Goal: Information Seeking & Learning: Find specific fact

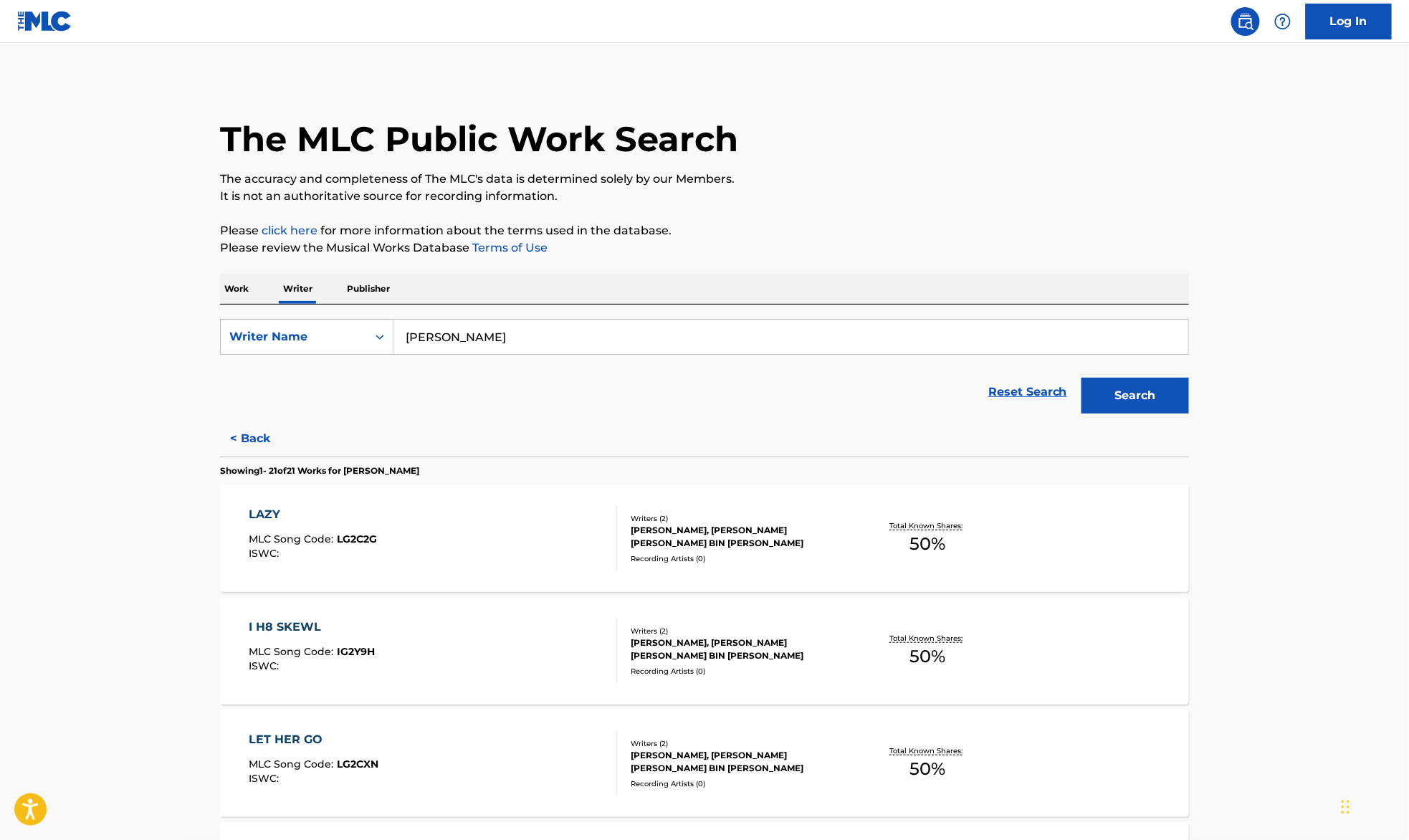
click at [236, 288] on p "Work" at bounding box center [236, 289] width 33 height 30
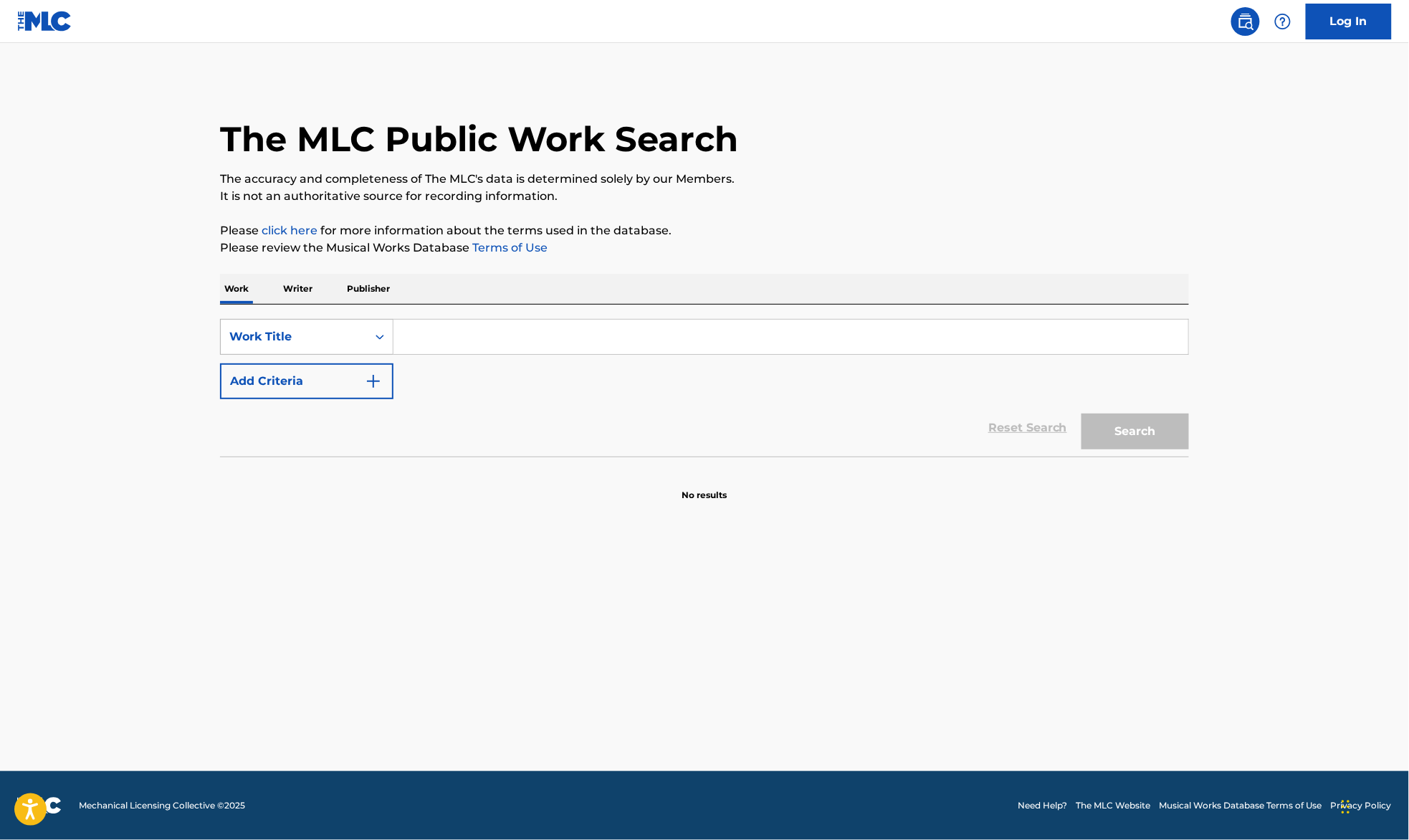
click at [336, 332] on div "Work Title" at bounding box center [294, 337] width 129 height 17
click at [437, 330] on input "Search Form" at bounding box center [791, 336] width 795 height 35
paste input "SIDEWALK"
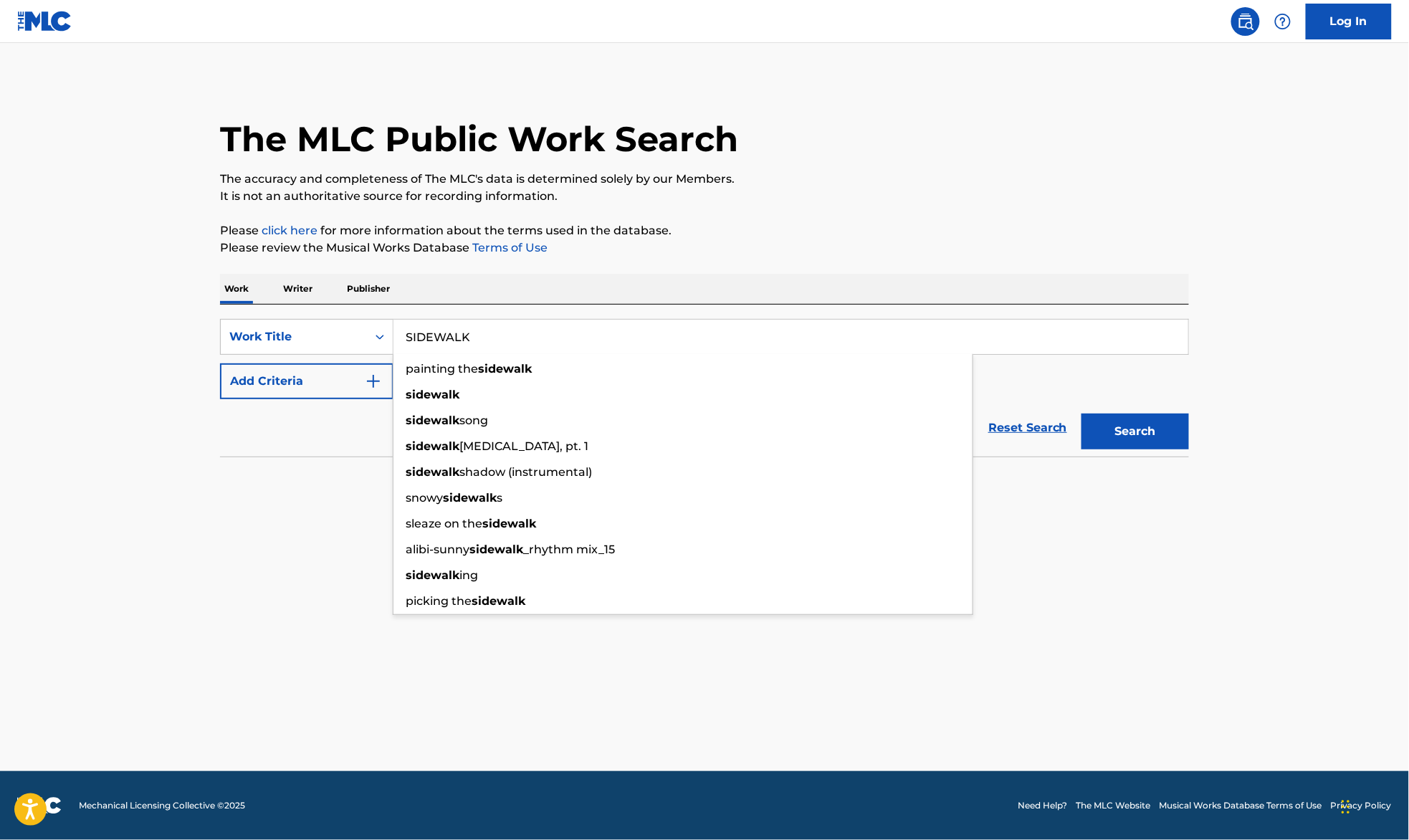
type input "SIDEWALK"
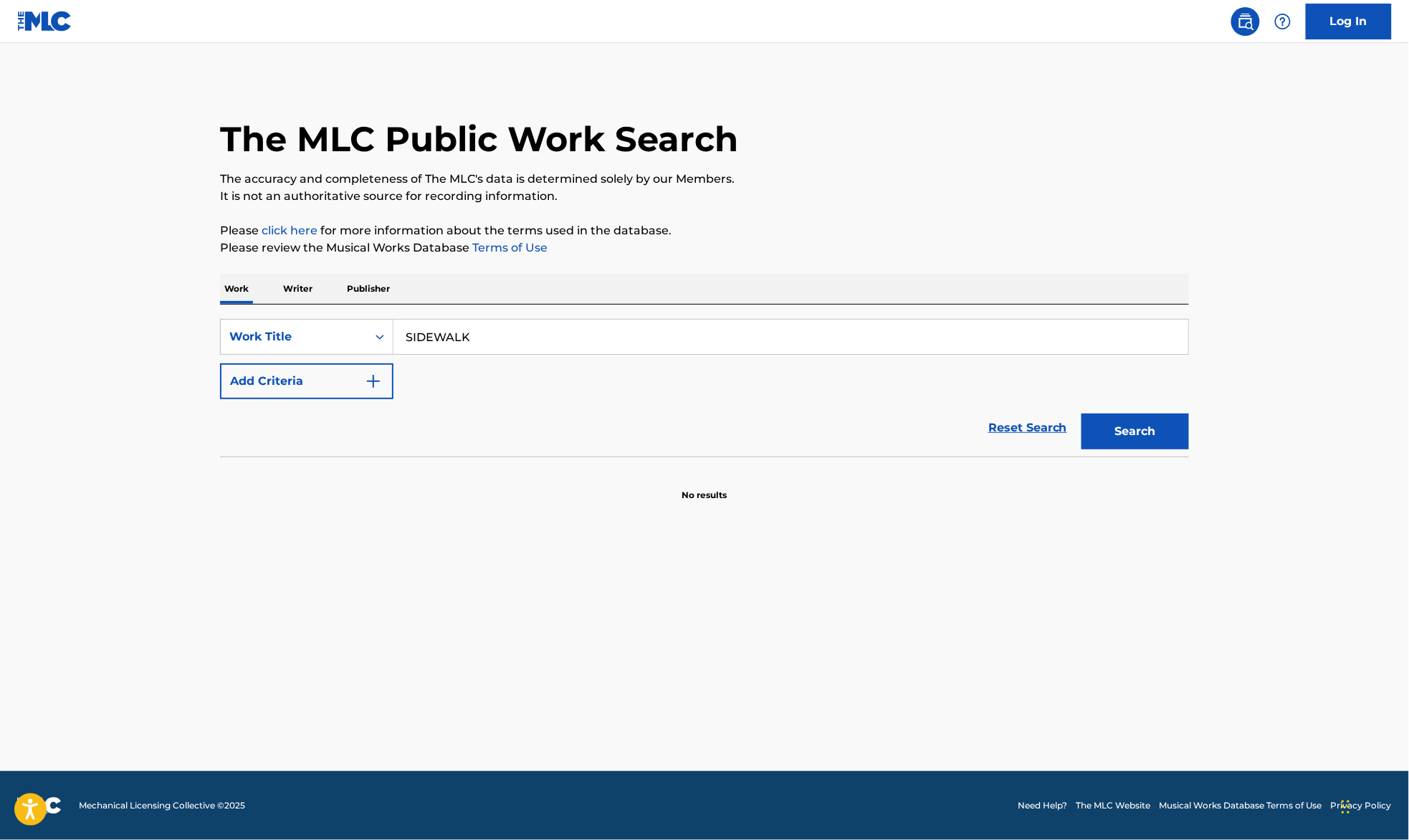
click at [353, 372] on button "Add Criteria" at bounding box center [307, 381] width 174 height 36
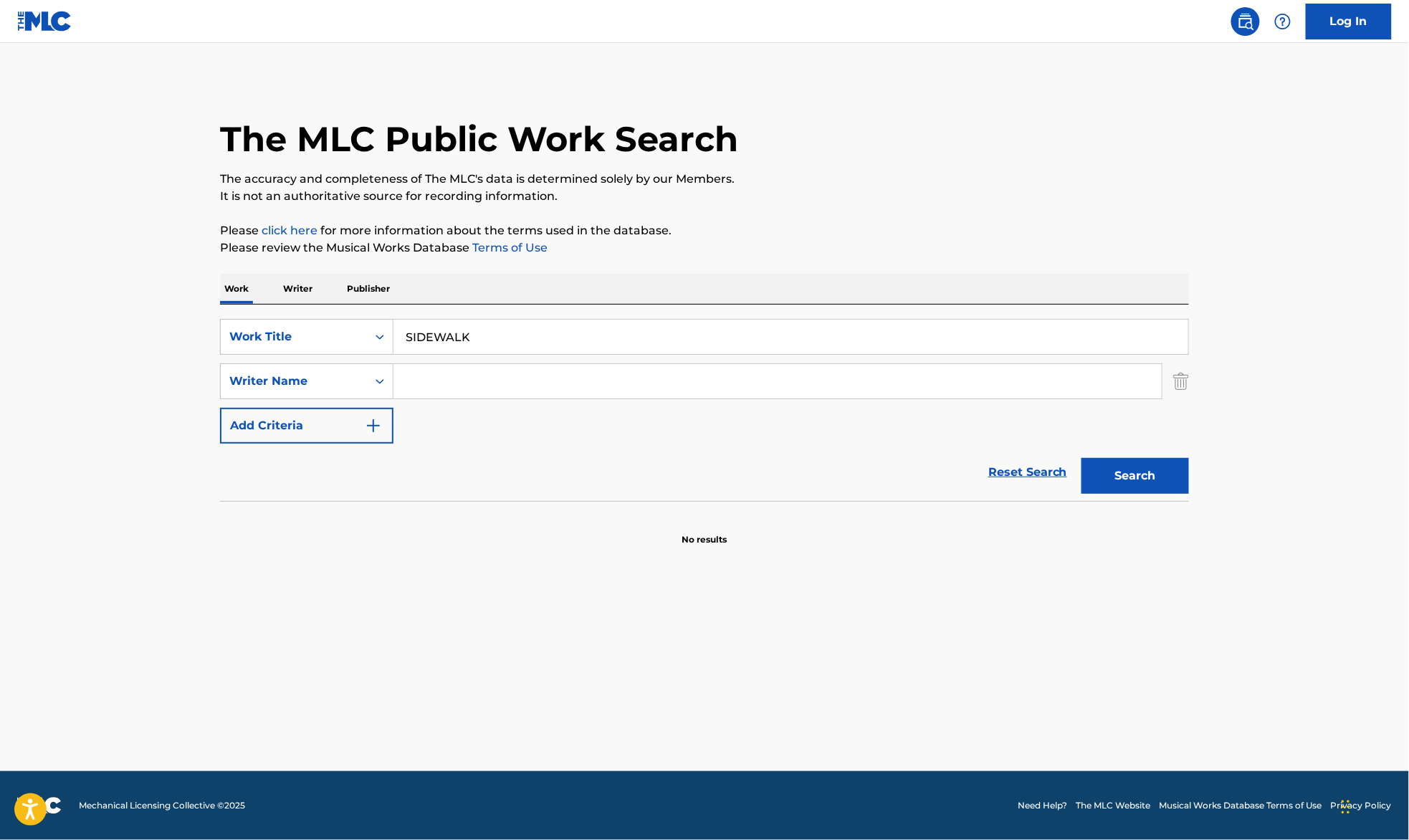
click at [425, 376] on input "Search Form" at bounding box center [778, 381] width 769 height 35
click at [155, 395] on main "The MLC Public Work Search The accuracy and completeness of The MLC's data is d…" at bounding box center [704, 407] width 1409 height 728
click at [468, 388] on input "Search Form" at bounding box center [778, 381] width 769 height 35
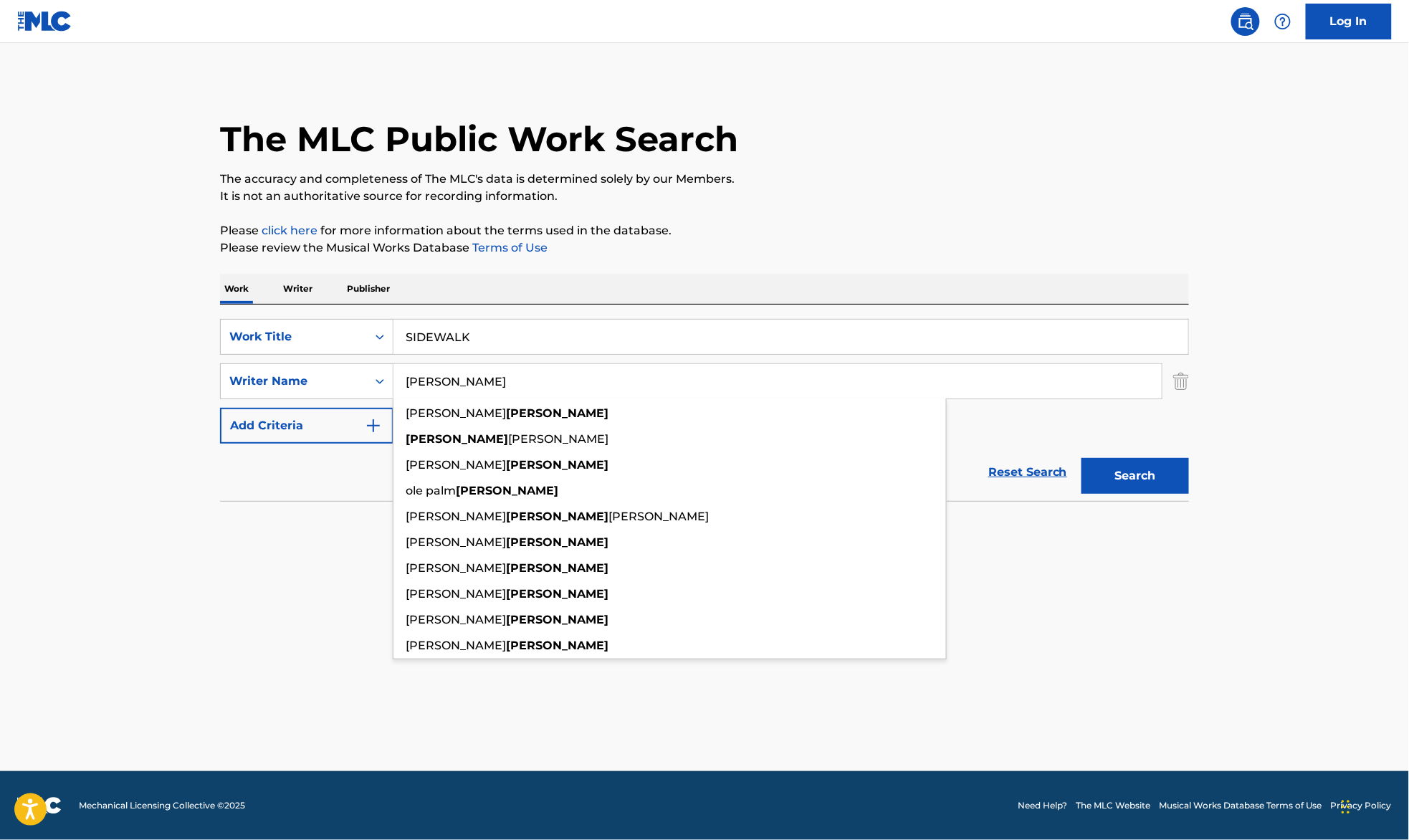
type input "[PERSON_NAME]"
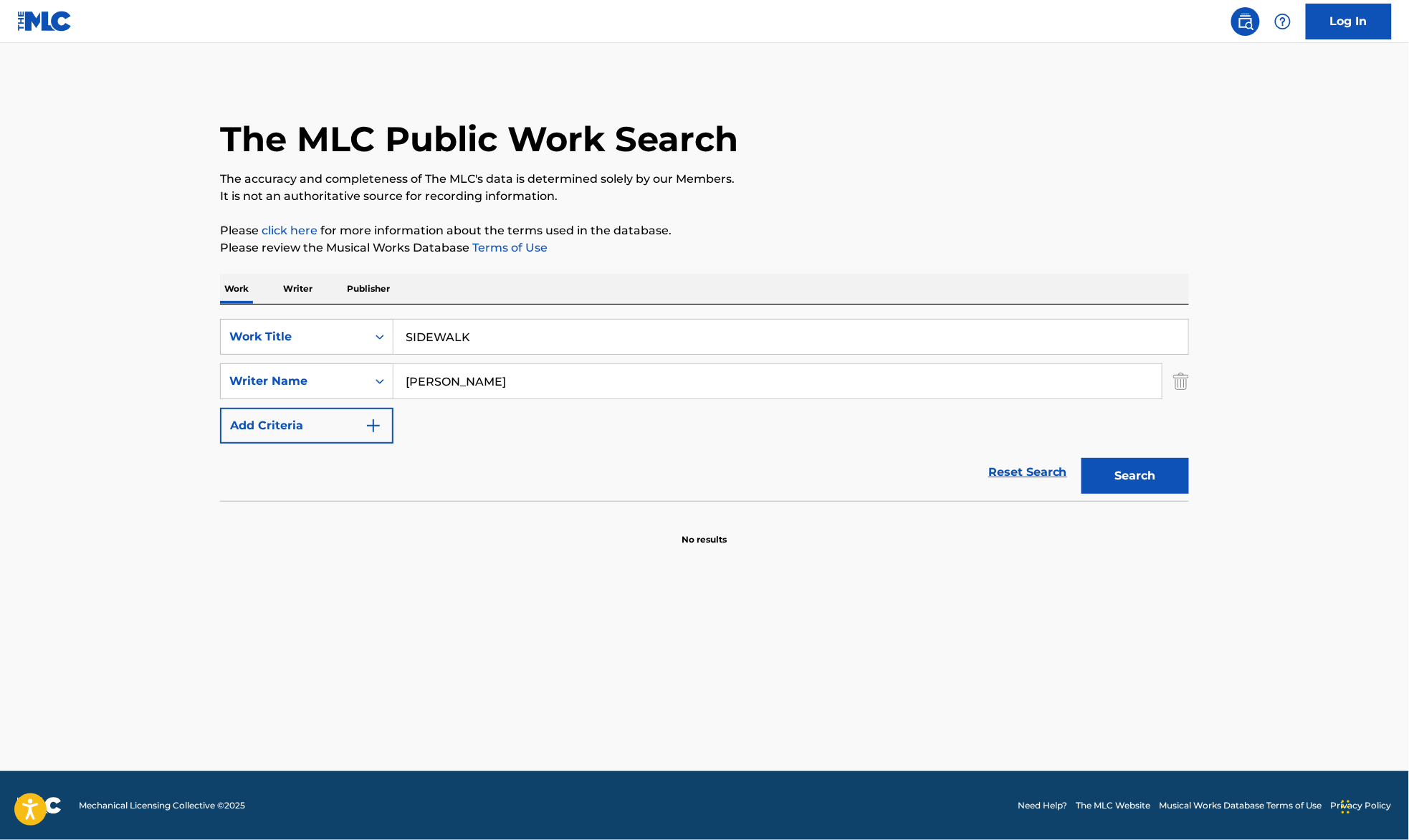
click at [1316, 304] on main "The MLC Public Work Search The accuracy and completeness of The MLC's data is d…" at bounding box center [704, 407] width 1409 height 728
click at [1123, 477] on button "Search" at bounding box center [1136, 476] width 107 height 36
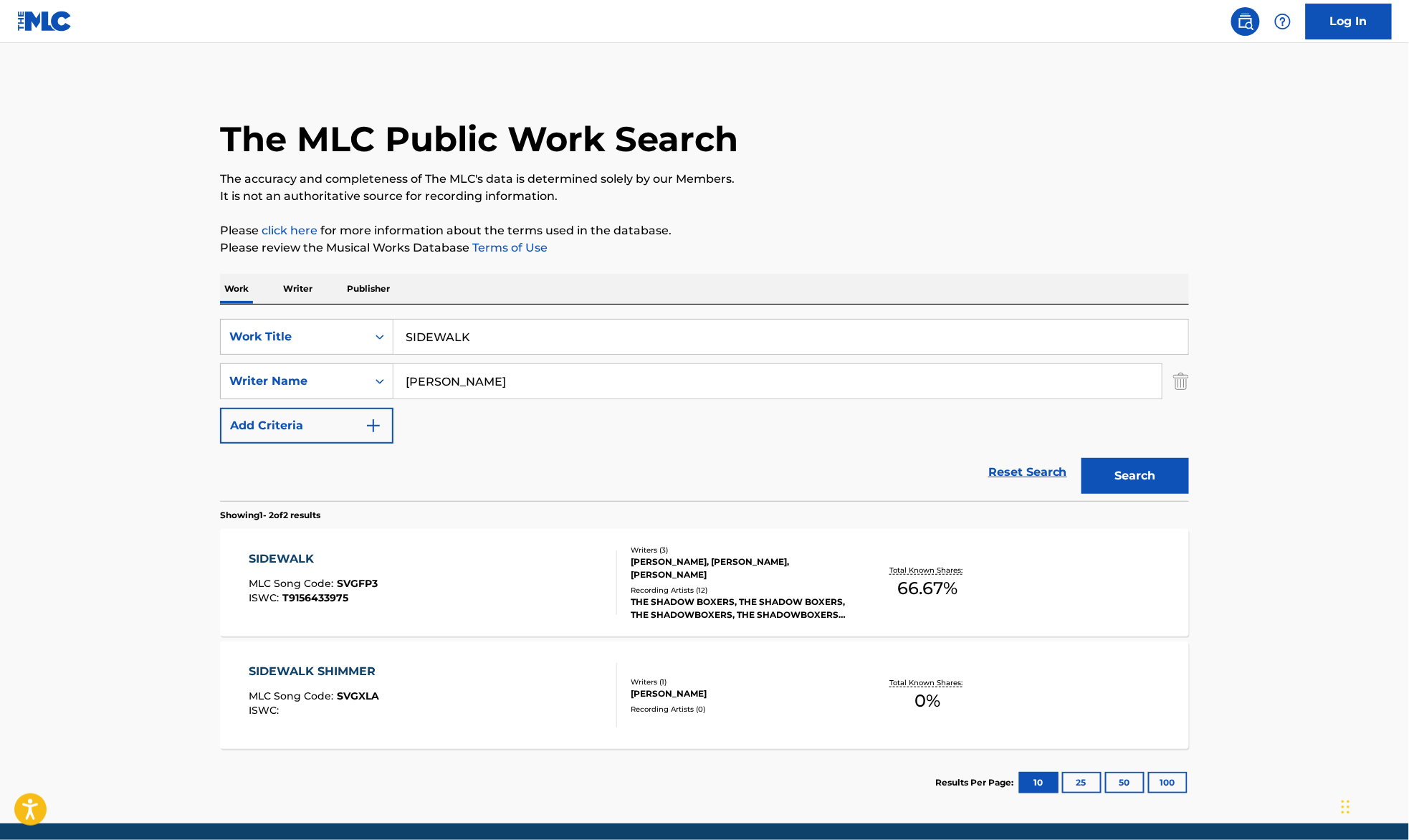
click at [479, 574] on div "SIDEWALK MLC Song Code : SVGFP3 ISWC : T9156433975" at bounding box center [434, 583] width 369 height 64
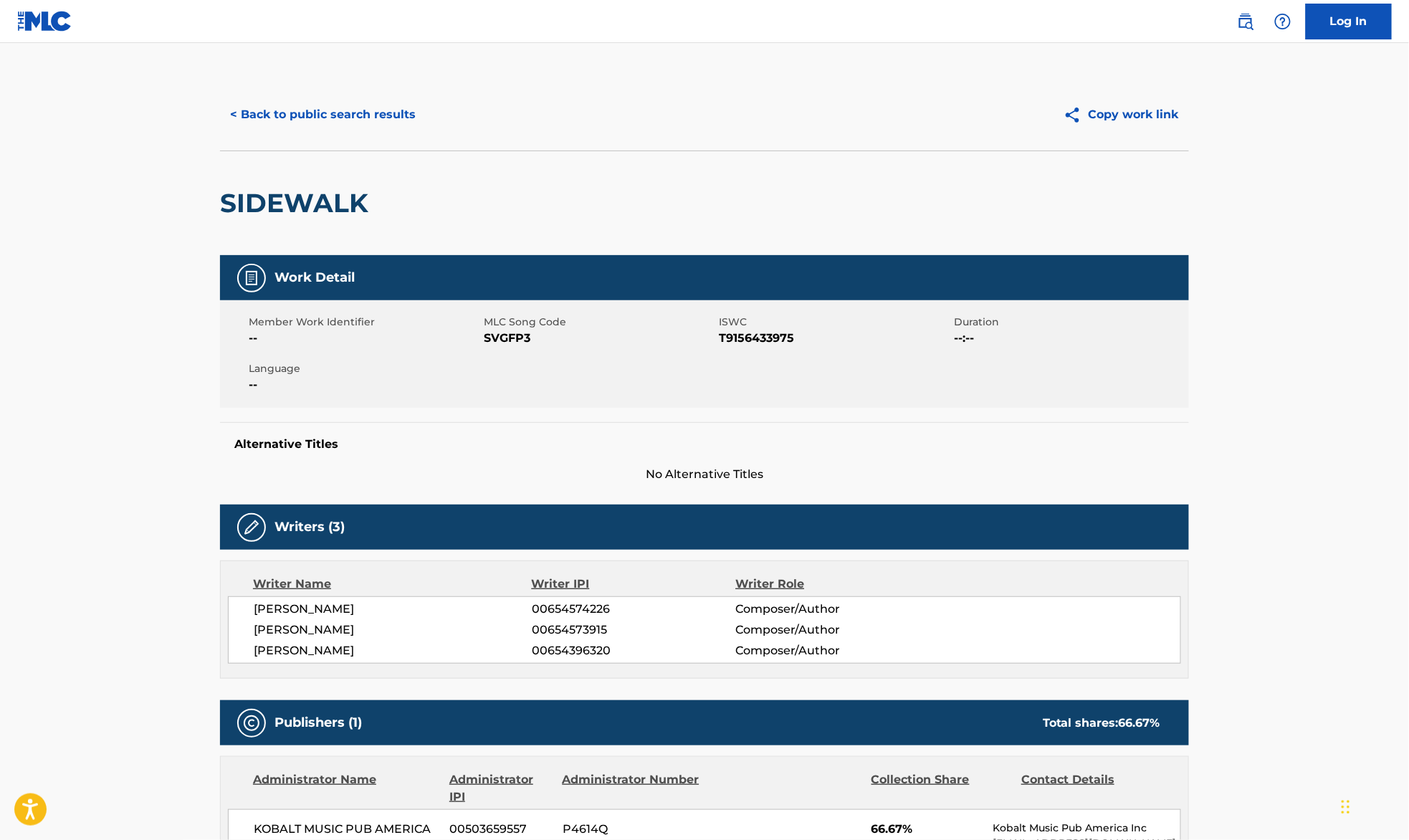
scroll to position [478, 0]
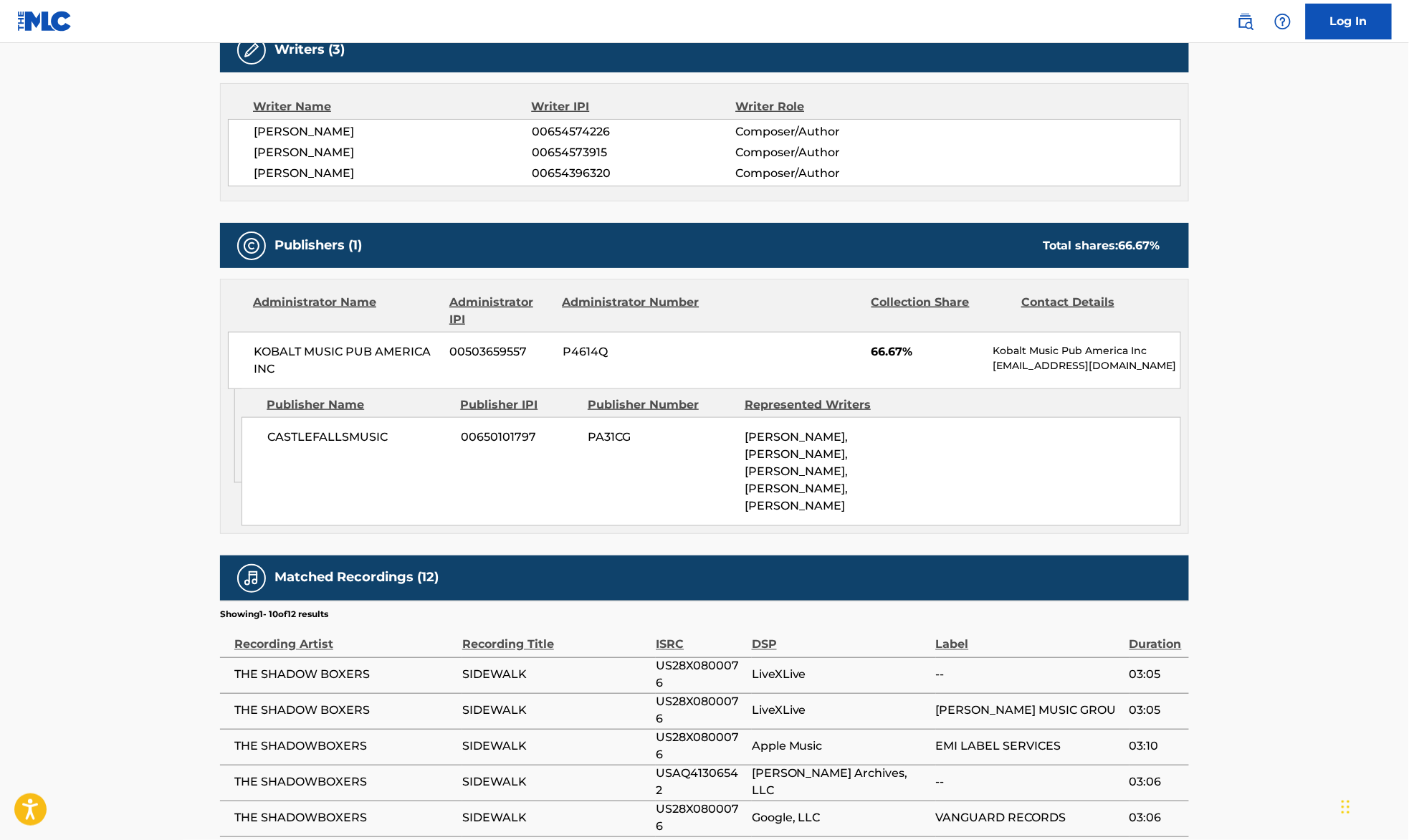
click at [131, 387] on main "< Back to public search results Copy work link SIDEWALK Work Detail Member Work…" at bounding box center [704, 328] width 1409 height 1525
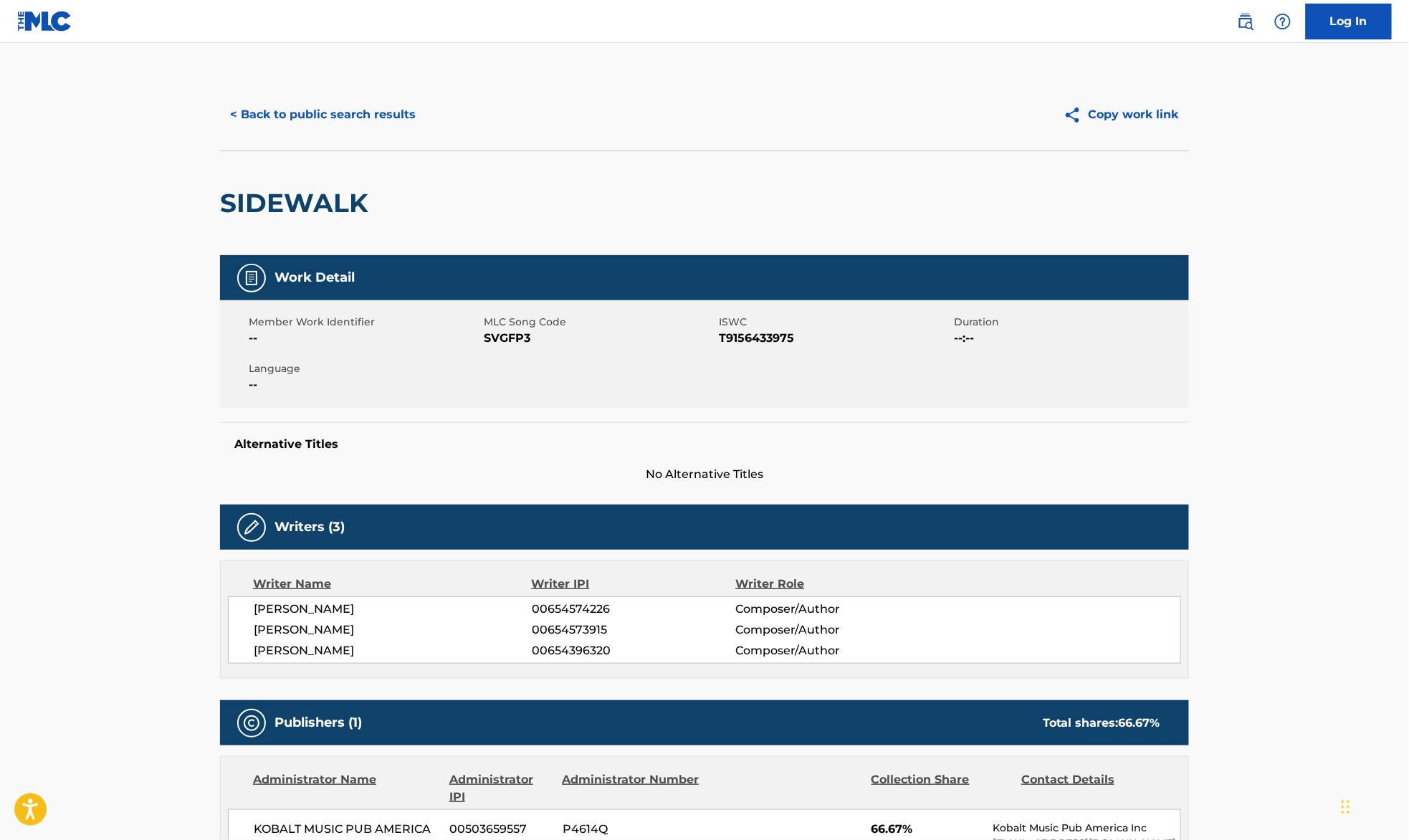
click at [339, 111] on button "< Back to public search results" at bounding box center [323, 114] width 206 height 36
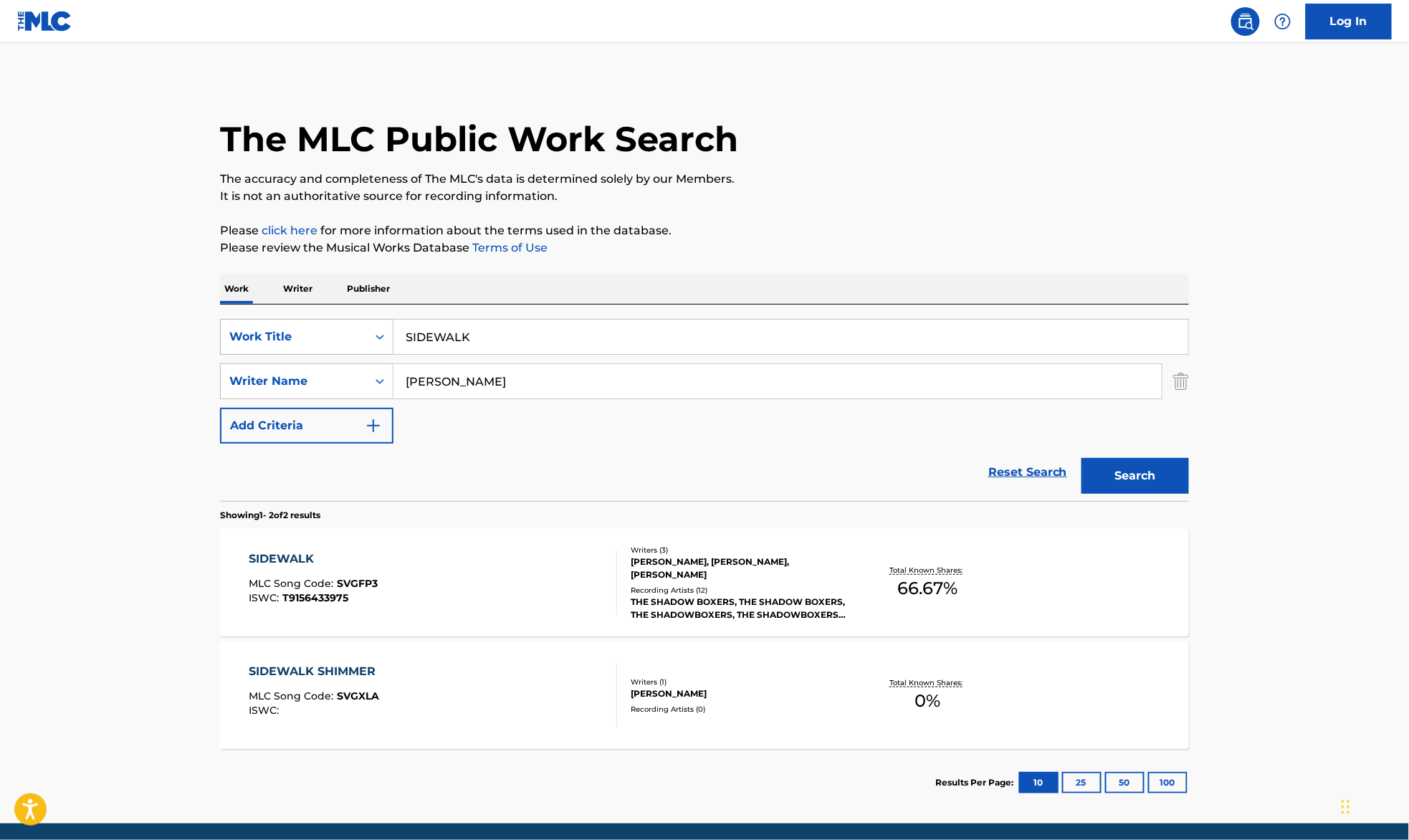
drag, startPoint x: 485, startPoint y: 339, endPoint x: 328, endPoint y: 339, distance: 157.0
click at [336, 339] on div "SearchWithCriteria39c104b4-2064-4d5a-a719-5de39932cec3 Work Title SIDEWALK" at bounding box center [705, 336] width 969 height 36
click at [50, 302] on main "The MLC Public Work Search The accuracy and completeness of The MLC's data is d…" at bounding box center [704, 433] width 1409 height 781
click at [434, 332] on input "Search Form" at bounding box center [791, 336] width 795 height 35
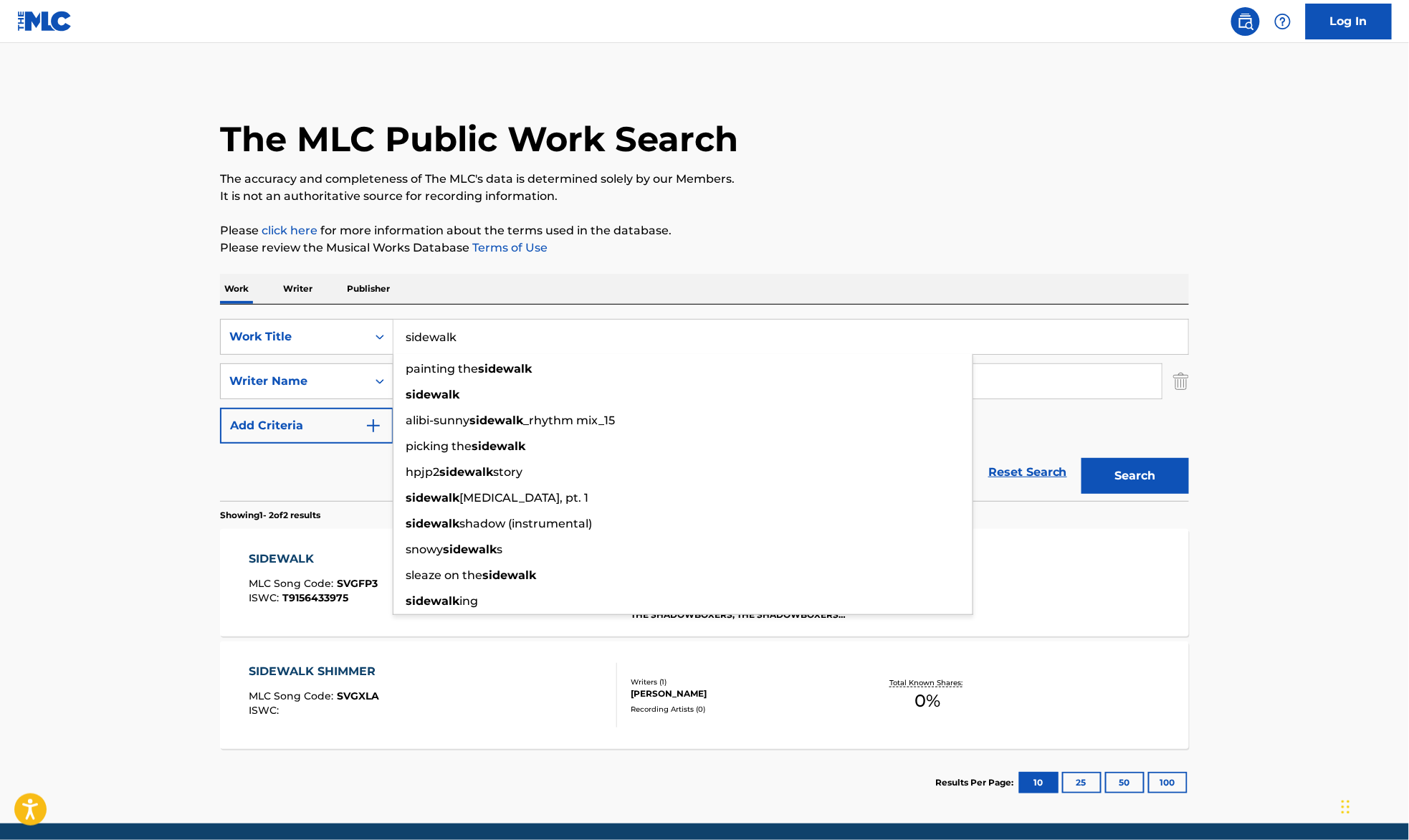
type input "sidewalk"
click at [763, 216] on div "The MLC Public Work Search The accuracy and completeness of The MLC's data is d…" at bounding box center [704, 448] width 1004 height 738
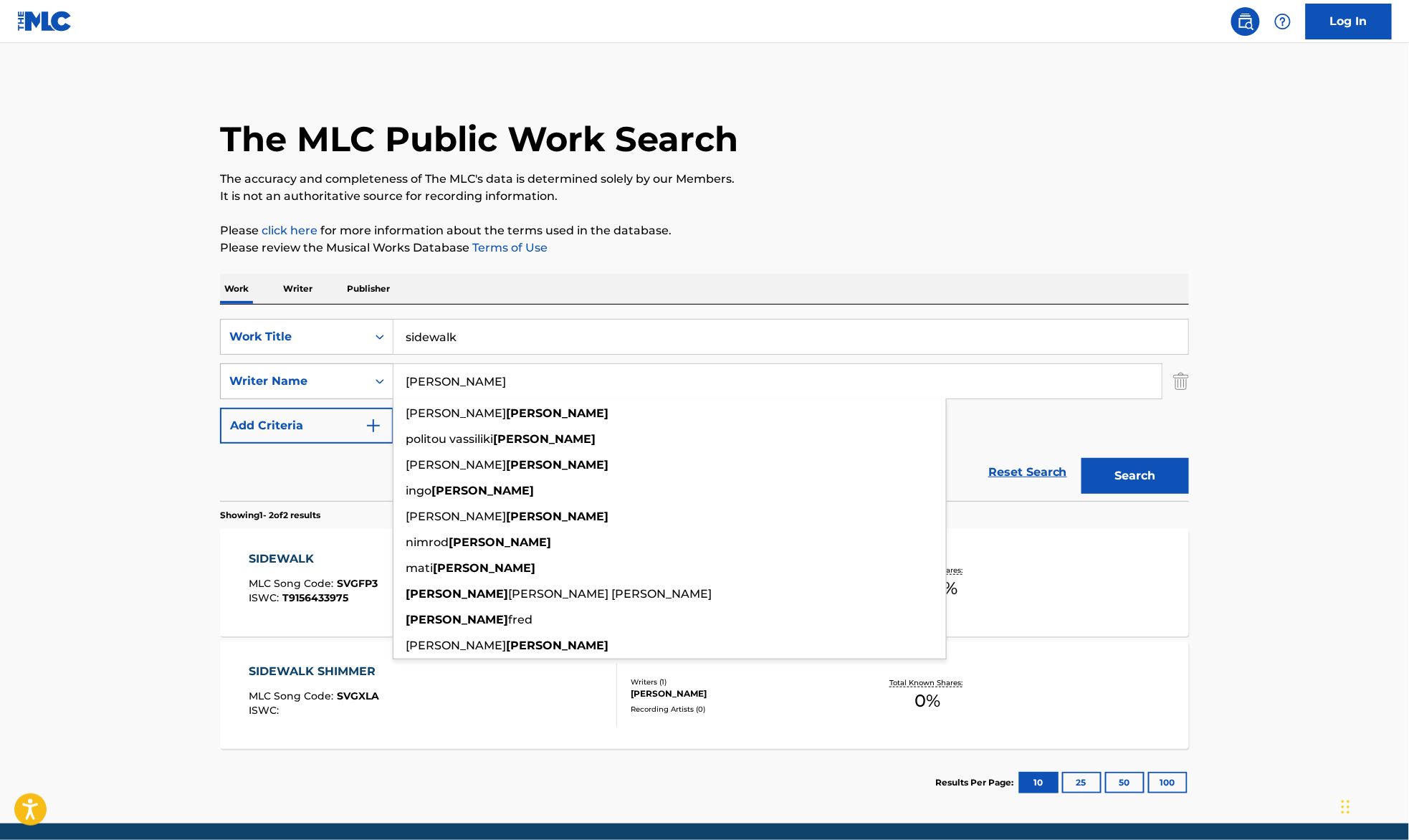
drag, startPoint x: 478, startPoint y: 379, endPoint x: 353, endPoint y: 379, distance: 125.0
click at [353, 379] on div "SearchWithCriteria2f0d4051-1cb5-4a7d-a957-5fdf96f82d6e Writer Name [PERSON_NAME…" at bounding box center [705, 381] width 969 height 36
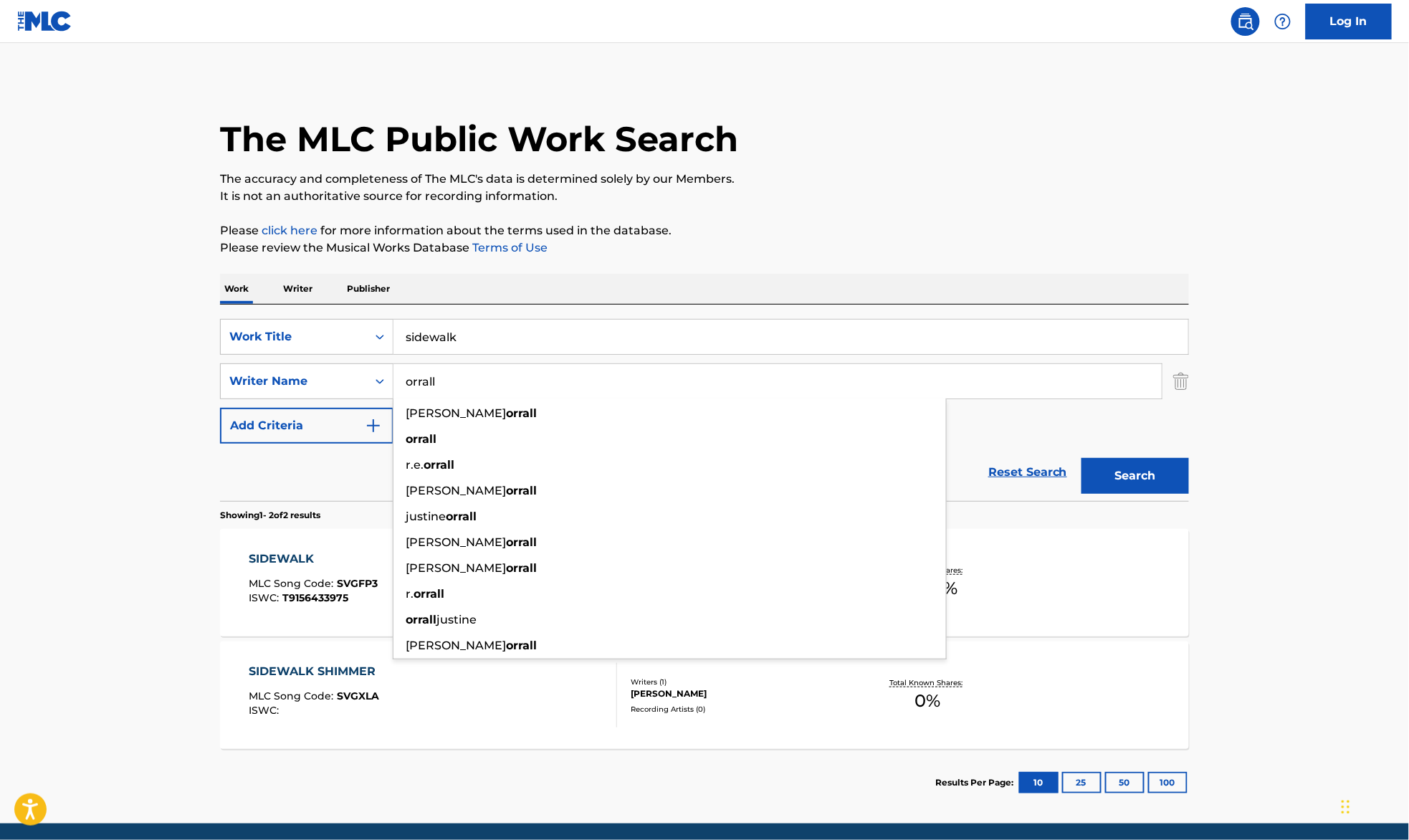
type input "orrall"
click at [1147, 471] on button "Search" at bounding box center [1136, 476] width 107 height 36
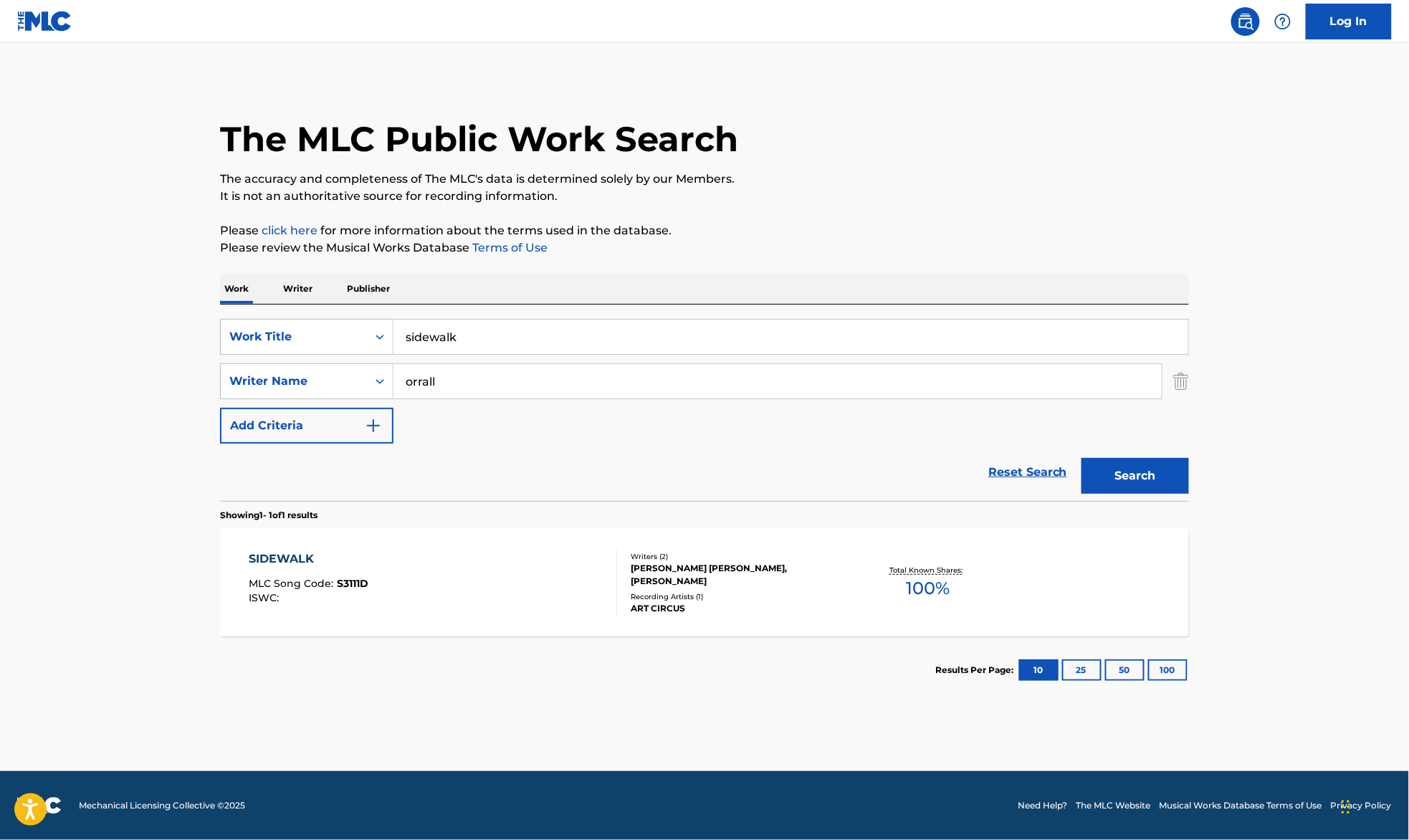
click at [360, 597] on div "ISWC :" at bounding box center [309, 598] width 120 height 11
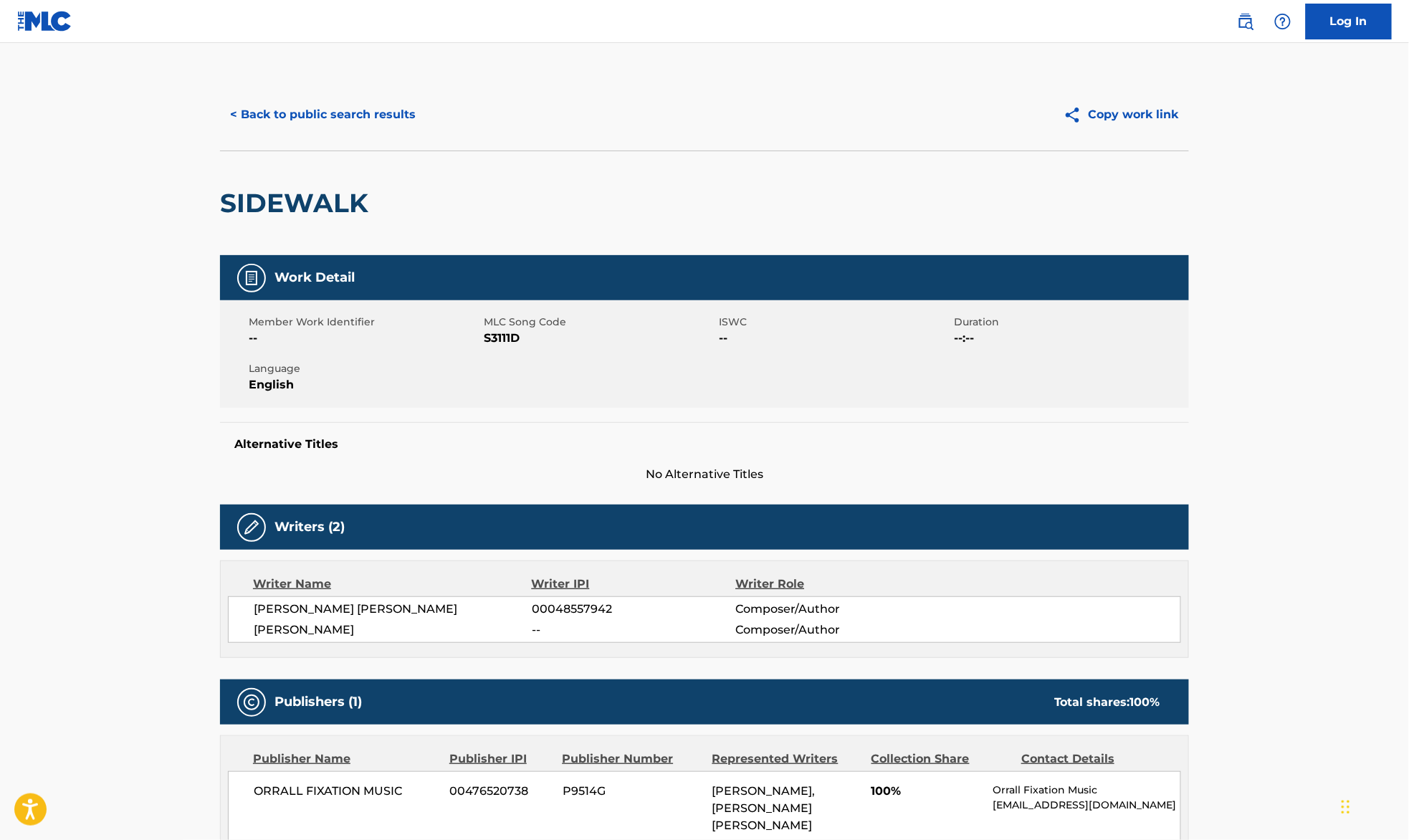
click at [243, 110] on button "< Back to public search results" at bounding box center [323, 114] width 206 height 36
